Goal: Task Accomplishment & Management: Use online tool/utility

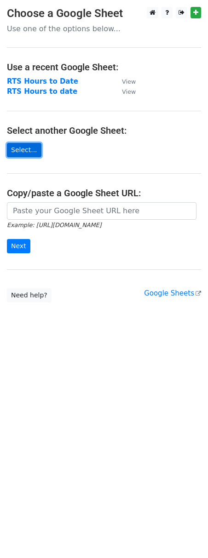
click at [26, 148] on link "Select..." at bounding box center [24, 150] width 34 height 14
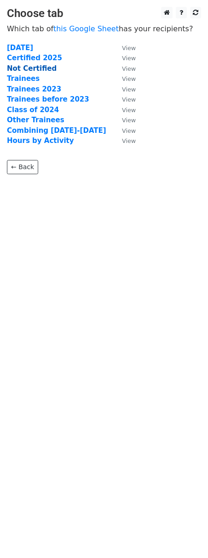
click at [27, 69] on strong "Not Certified" at bounding box center [32, 68] width 50 height 8
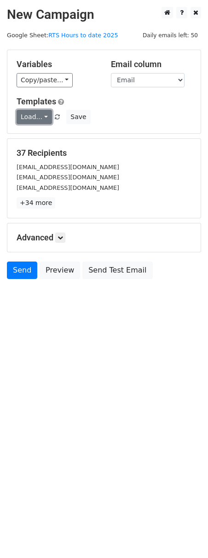
click at [44, 114] on link "Load..." at bounding box center [34, 117] width 35 height 14
click at [44, 133] on link "Not Certified" at bounding box center [53, 137] width 73 height 15
click at [63, 238] on icon at bounding box center [60, 238] width 6 height 6
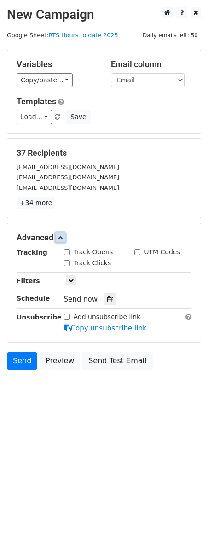
click at [63, 238] on icon at bounding box center [60, 238] width 6 height 6
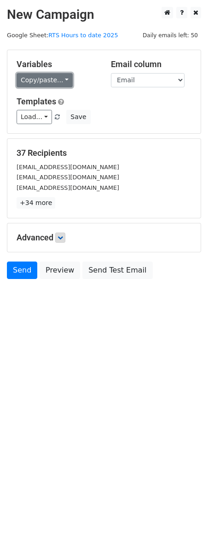
click at [64, 79] on link "Copy/paste..." at bounding box center [45, 80] width 56 height 14
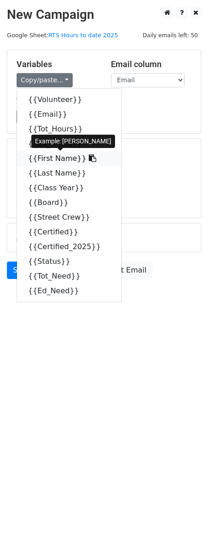
click at [89, 158] on icon at bounding box center [92, 157] width 7 height 7
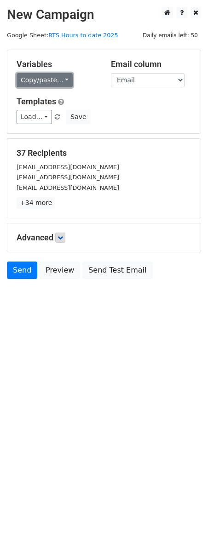
click at [53, 84] on link "Copy/paste..." at bounding box center [45, 80] width 56 height 14
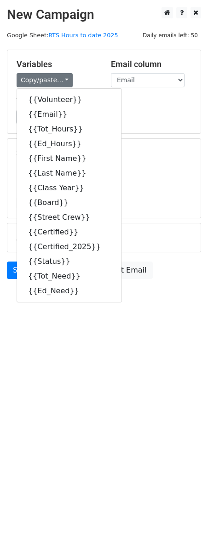
click at [57, 400] on html "New Campaign Daily emails left: 50 Google Sheet: RTS Hours to date 2025 Variabl…" at bounding box center [104, 279] width 208 height 558
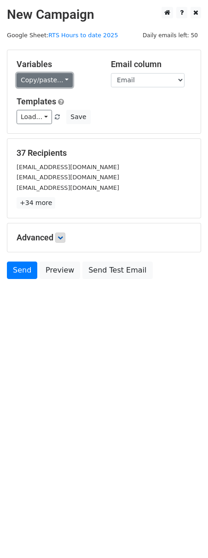
click at [60, 79] on link "Copy/paste..." at bounding box center [45, 80] width 56 height 14
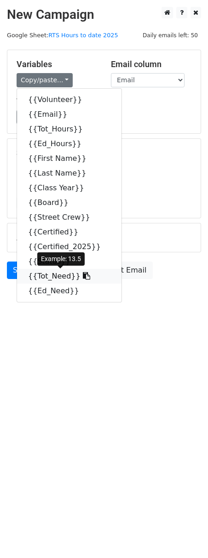
click at [47, 278] on link "{{Tot_Need}}" at bounding box center [69, 276] width 104 height 15
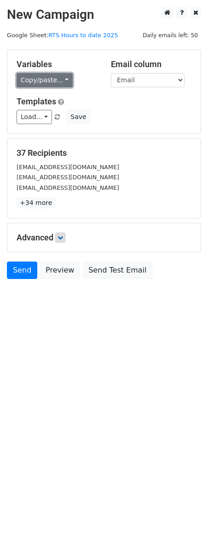
click at [43, 79] on link "Copy/paste..." at bounding box center [45, 80] width 56 height 14
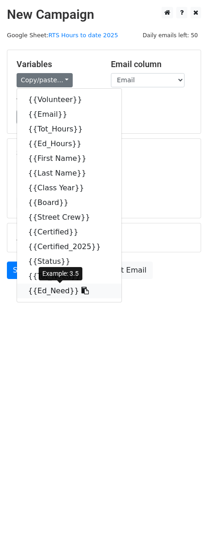
click at [38, 295] on link "{{Ed_Need}}" at bounding box center [69, 290] width 104 height 15
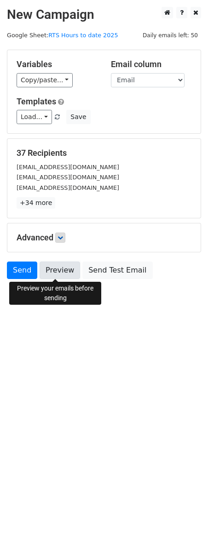
click at [58, 270] on link "Preview" at bounding box center [60, 269] width 40 height 17
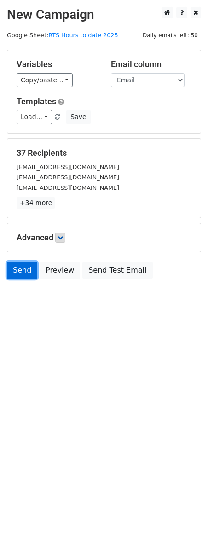
click at [19, 269] on link "Send" at bounding box center [22, 269] width 30 height 17
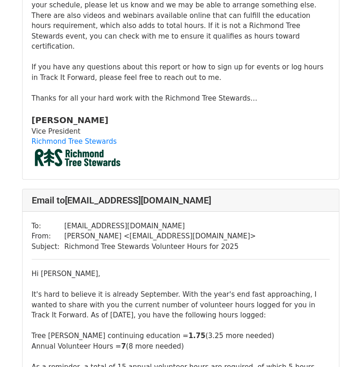
scroll to position [1470, 0]
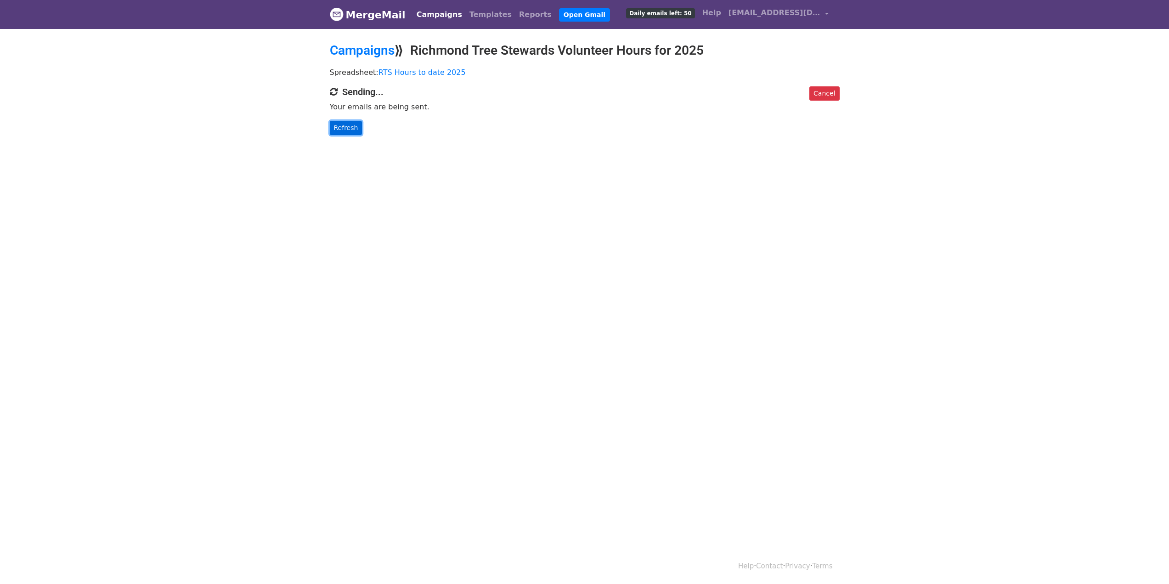
click at [337, 129] on link "Refresh" at bounding box center [346, 128] width 33 height 14
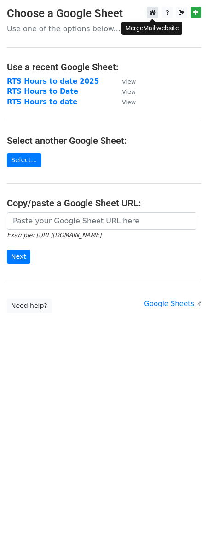
click at [152, 16] on icon at bounding box center [152, 12] width 6 height 6
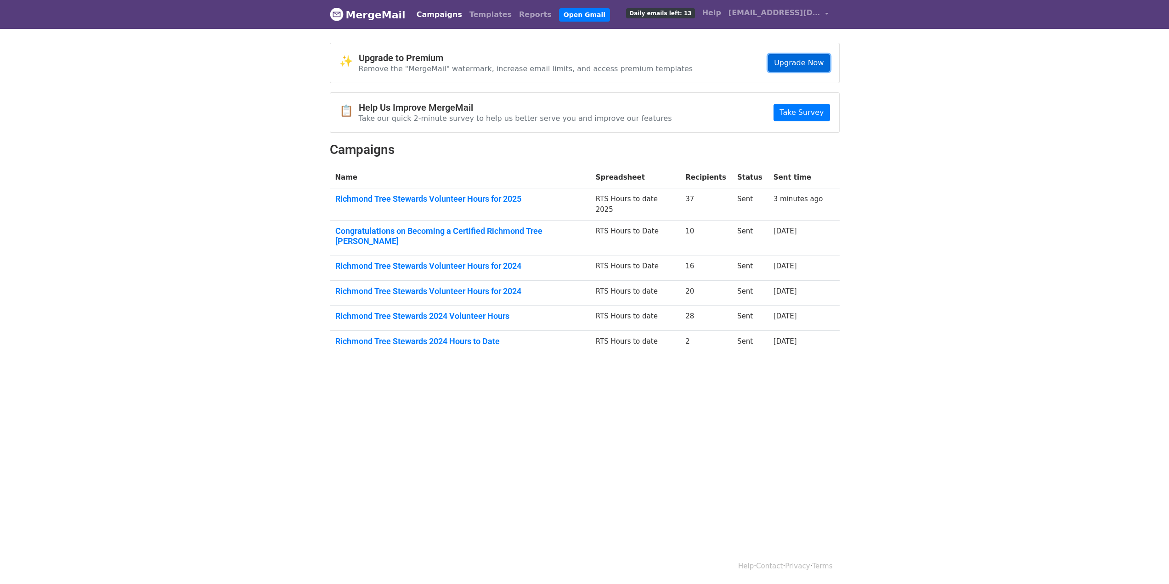
click at [796, 59] on link "Upgrade Now" at bounding box center [799, 62] width 62 height 17
